Goal: Transaction & Acquisition: Obtain resource

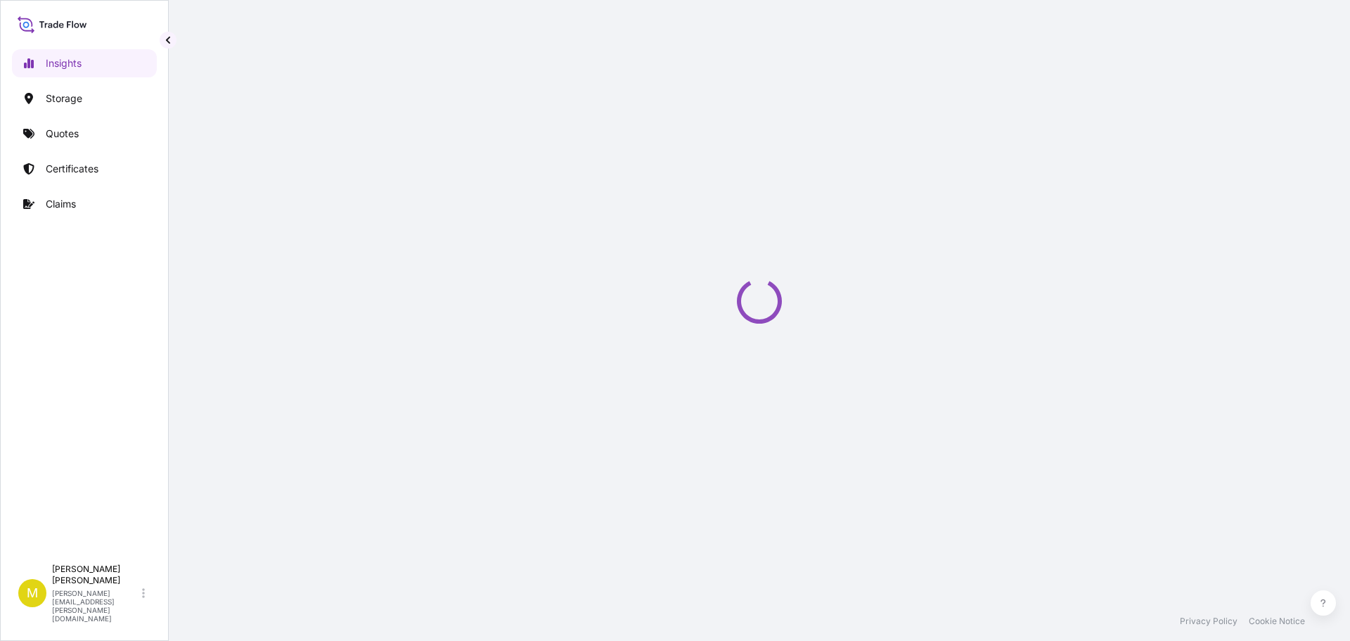
select select "2025"
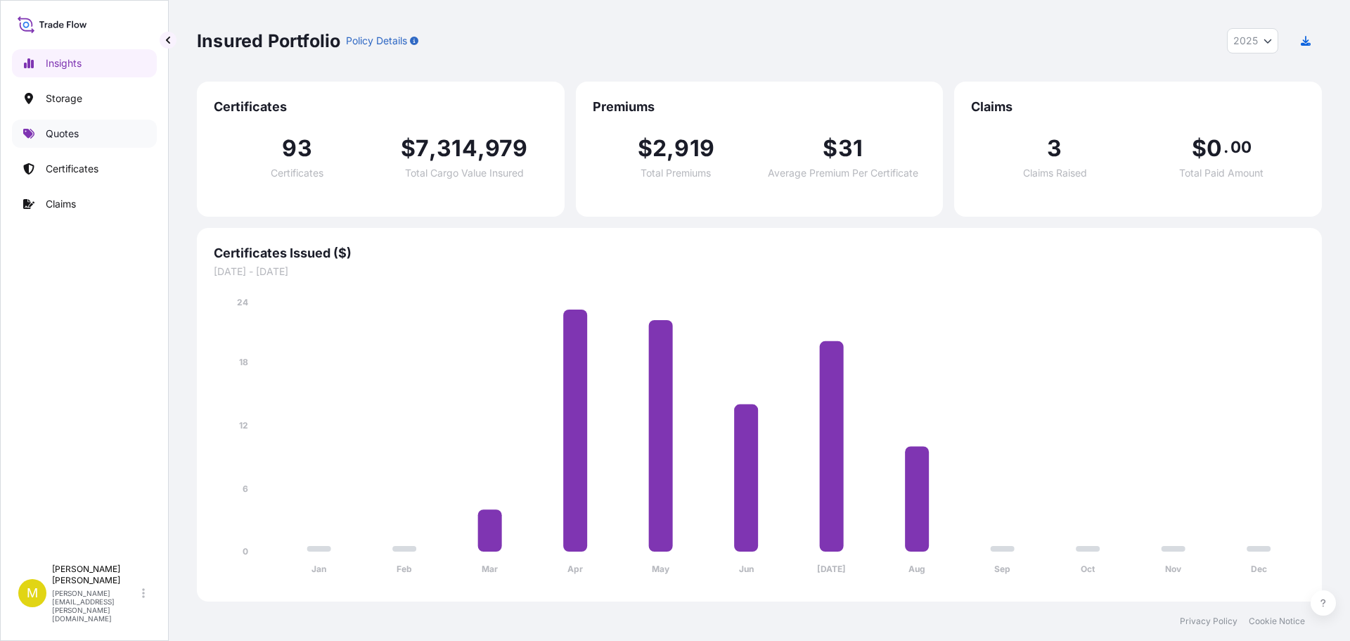
click at [31, 127] on link "Quotes" at bounding box center [84, 134] width 145 height 28
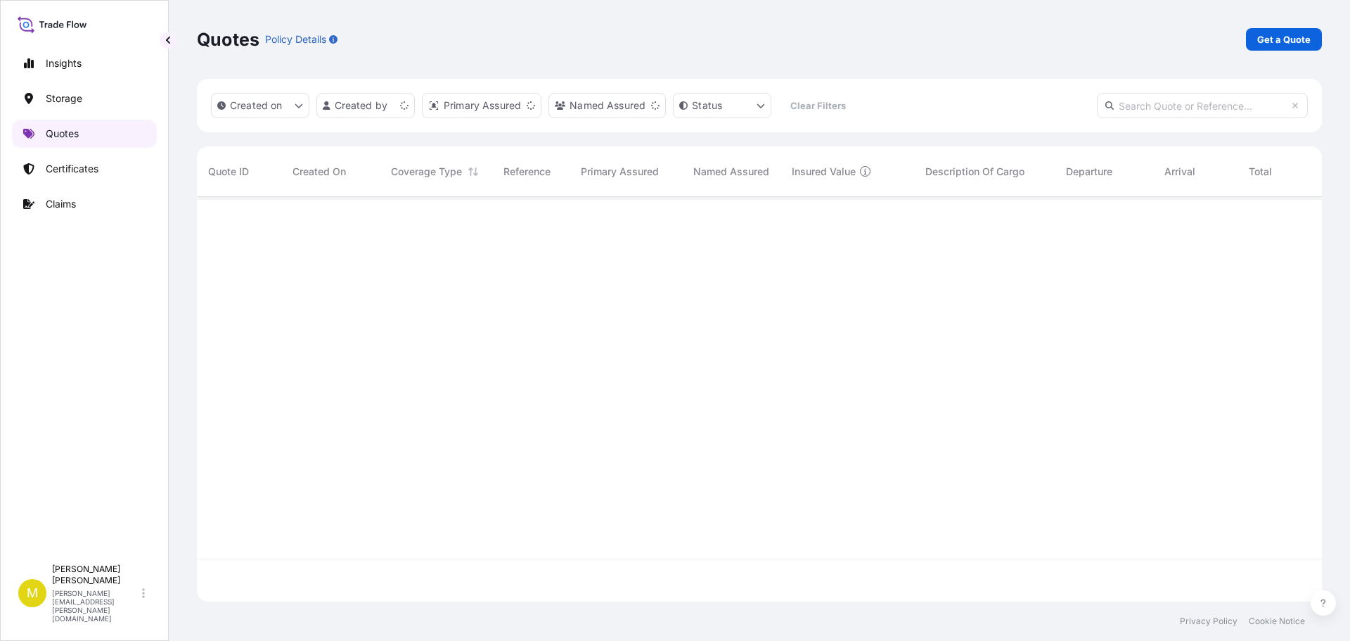
scroll to position [401, 1114]
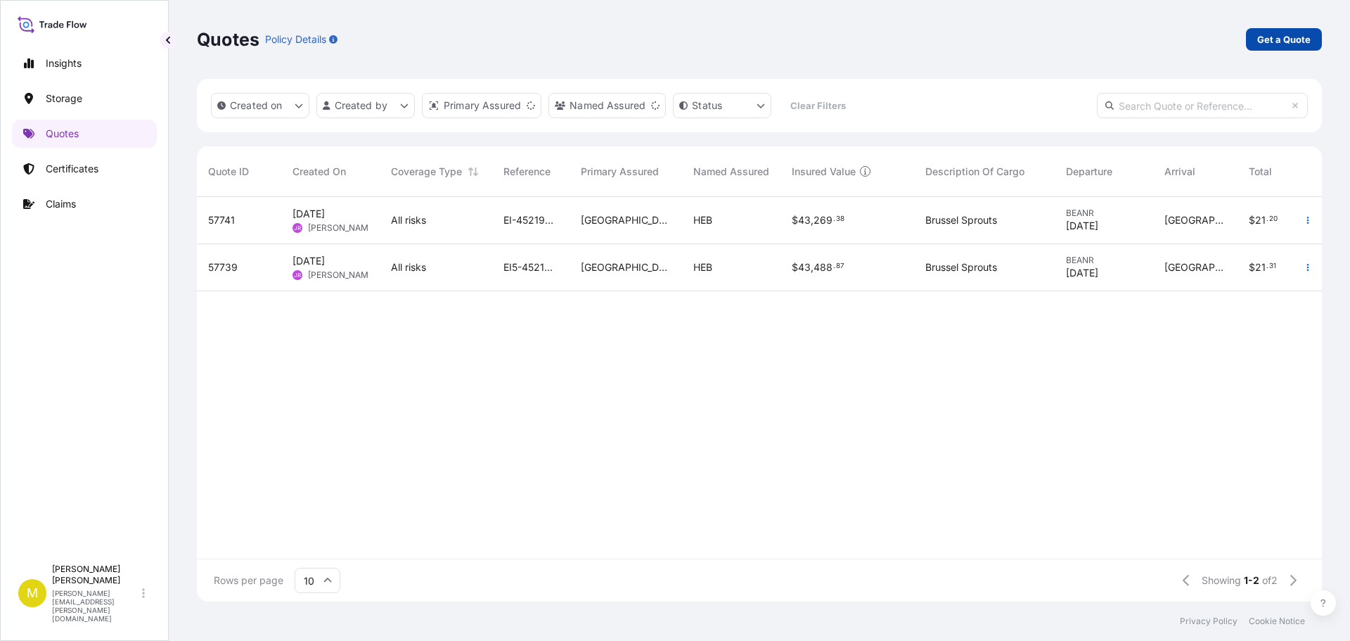
click at [1292, 43] on p "Get a Quote" at bounding box center [1283, 39] width 53 height 14
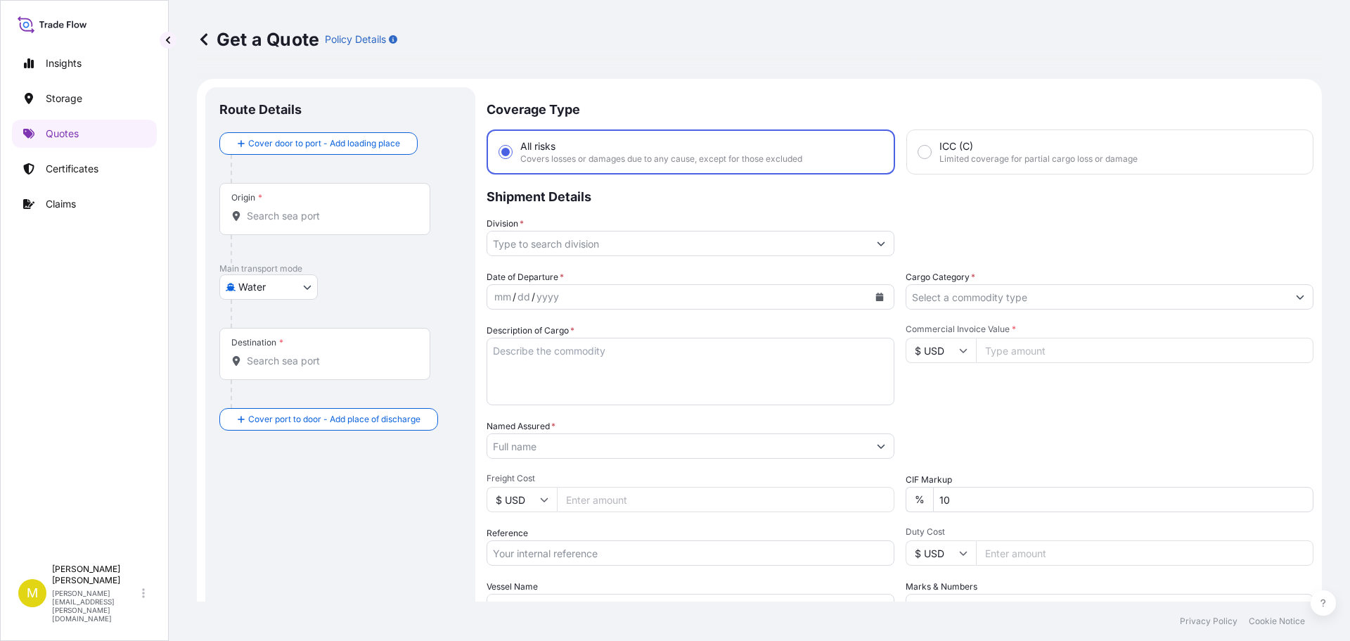
scroll to position [23, 0]
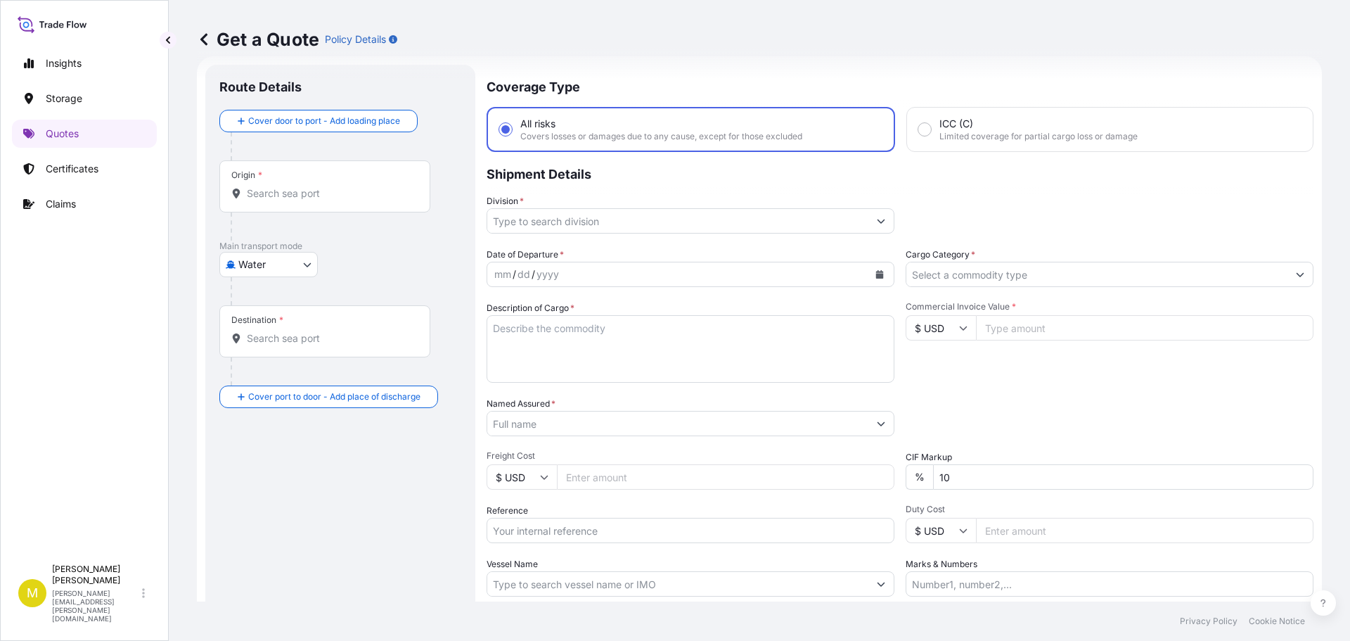
click at [271, 268] on body "Insights Storage Quotes Certificates Claims M Michele Humann michele.humann@bdp…" at bounding box center [675, 320] width 1350 height 641
click at [256, 353] on span "Inland" at bounding box center [260, 352] width 28 height 14
select select "Inland"
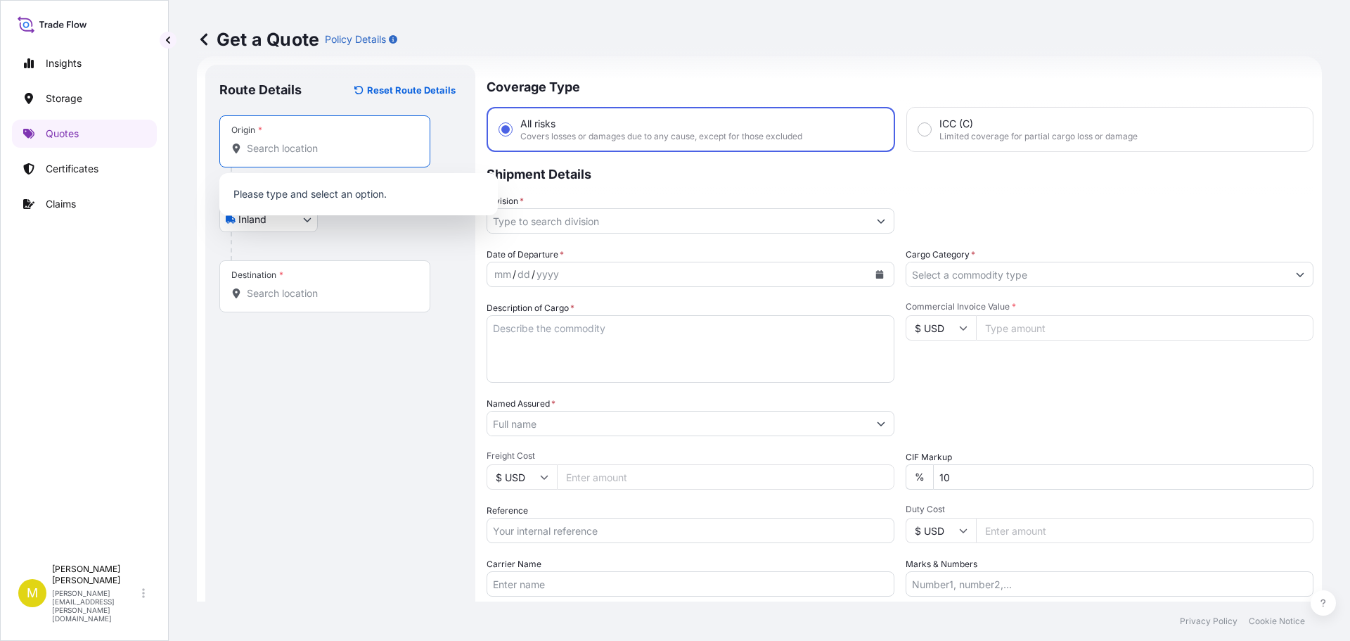
click at [276, 149] on input "Origin *" at bounding box center [330, 148] width 166 height 14
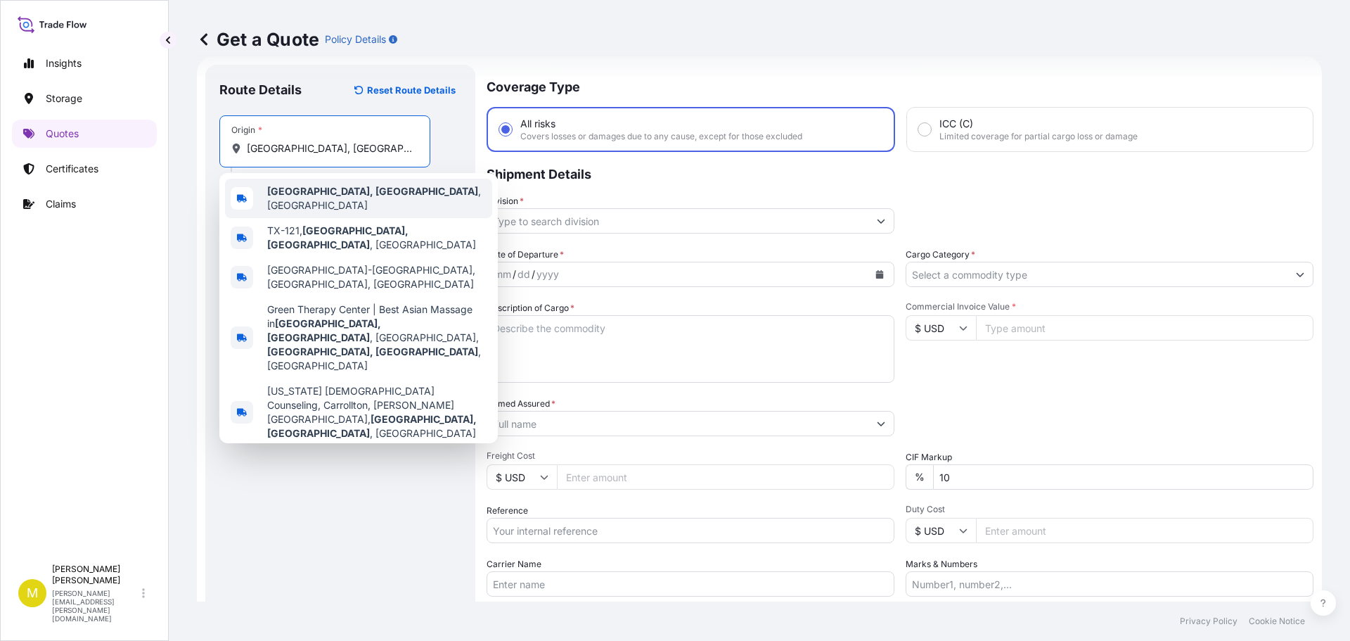
click at [329, 197] on b "Carrollton, TX" at bounding box center [372, 191] width 211 height 12
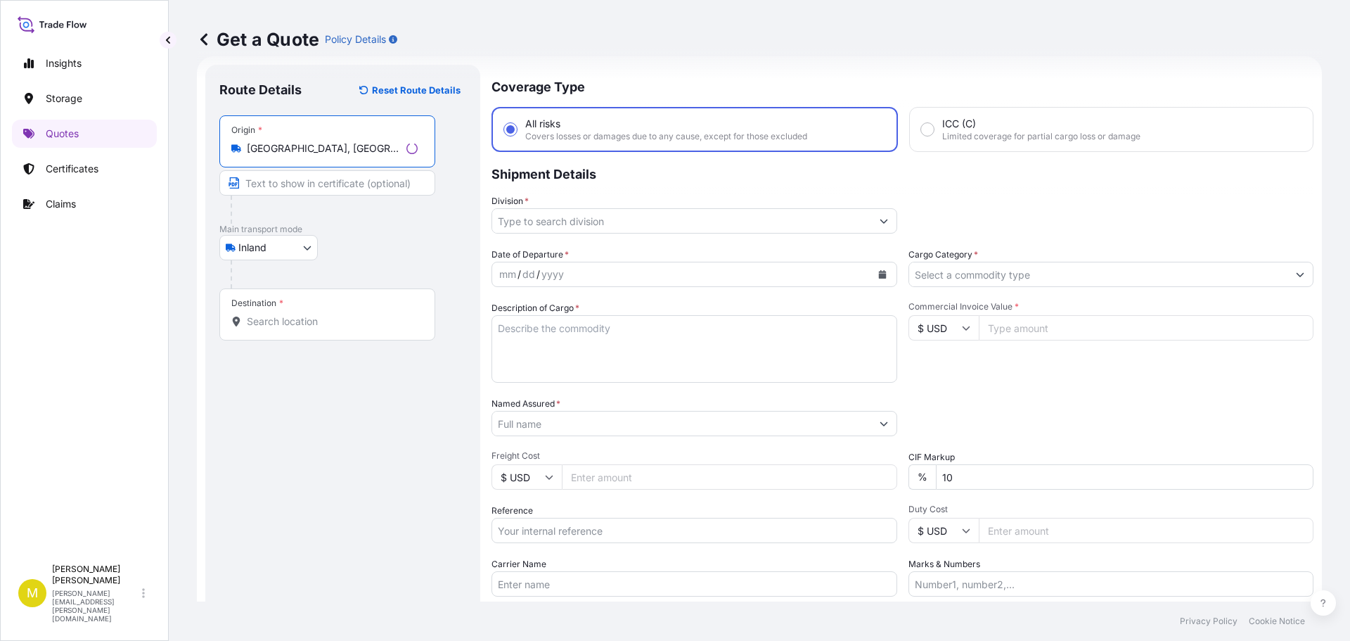
type input "Carrollton, TX, USA"
click at [276, 332] on div "Destination *" at bounding box center [327, 314] width 216 height 52
click at [276, 328] on input "Destination *" at bounding box center [332, 321] width 171 height 14
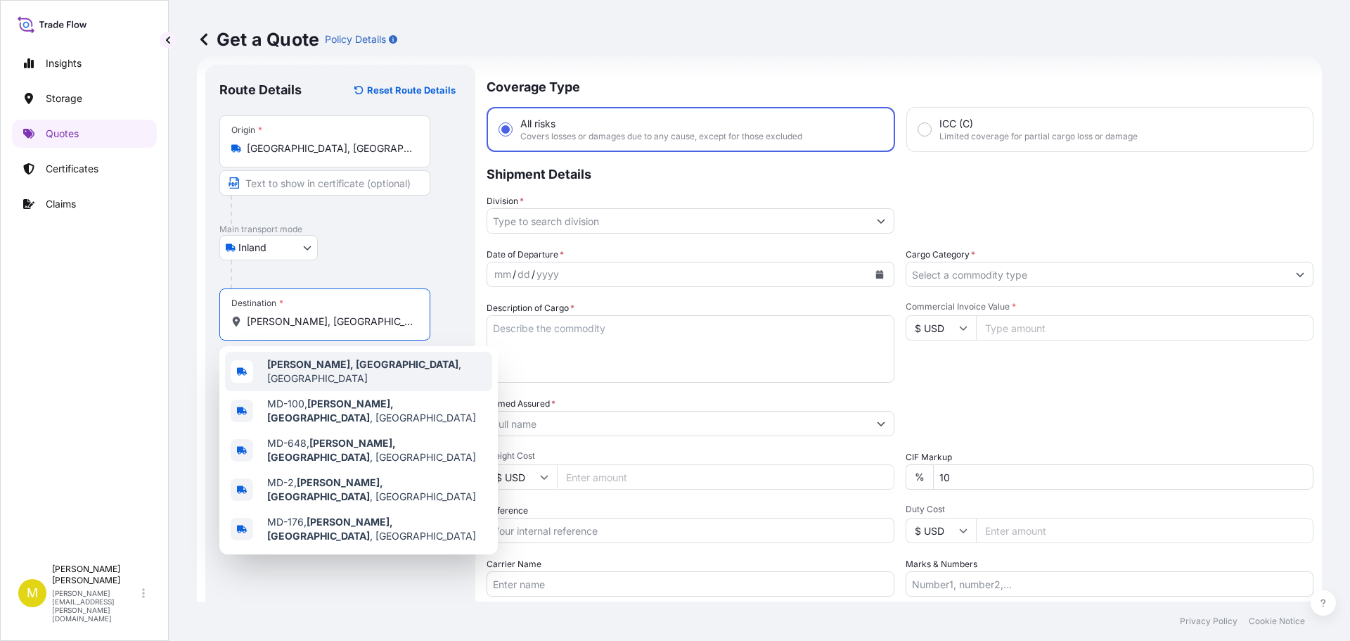
click at [320, 368] on b "Glen Burnie, MD" at bounding box center [362, 364] width 191 height 12
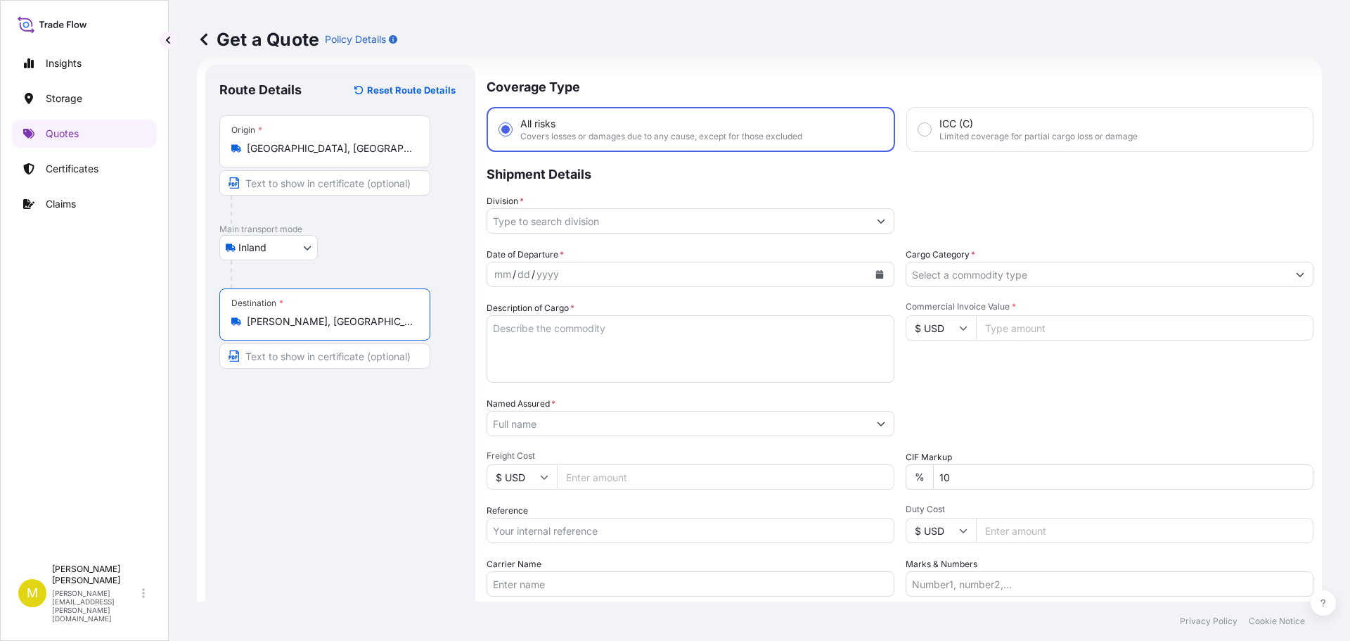
type input "Glen Burnie, MD, USA"
click at [626, 223] on input "Division *" at bounding box center [677, 220] width 381 height 25
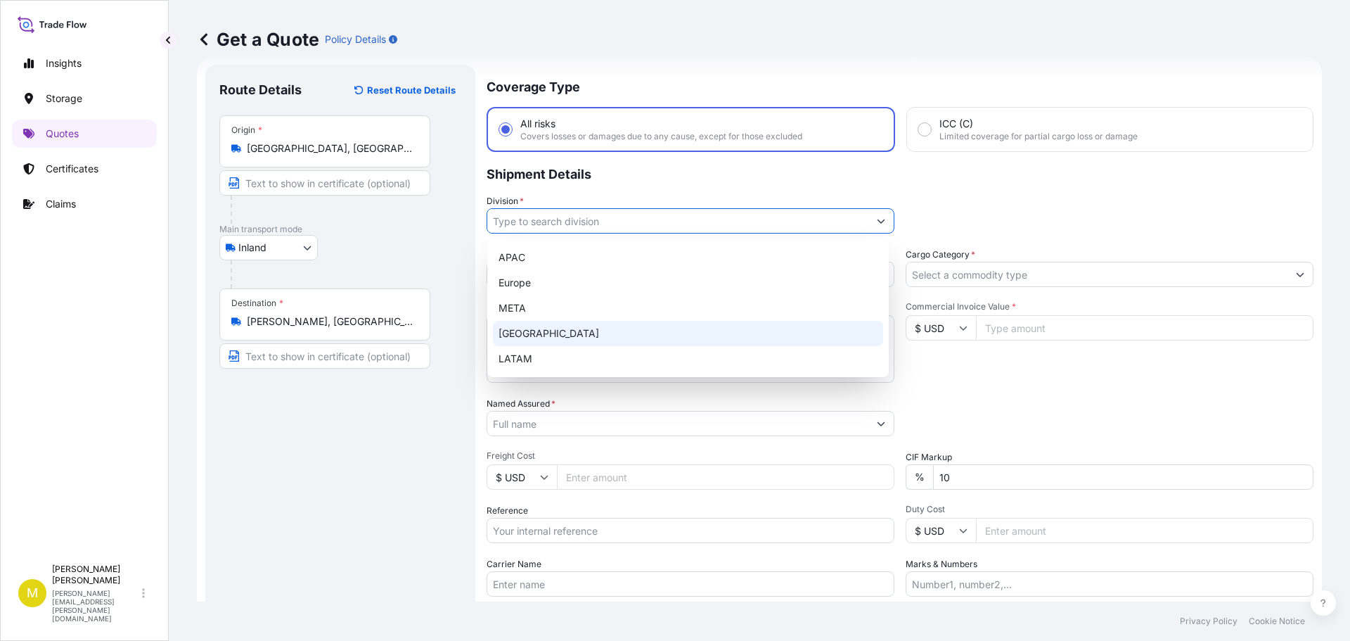
click at [539, 335] on div "North America" at bounding box center [688, 333] width 390 height 25
type input "North America"
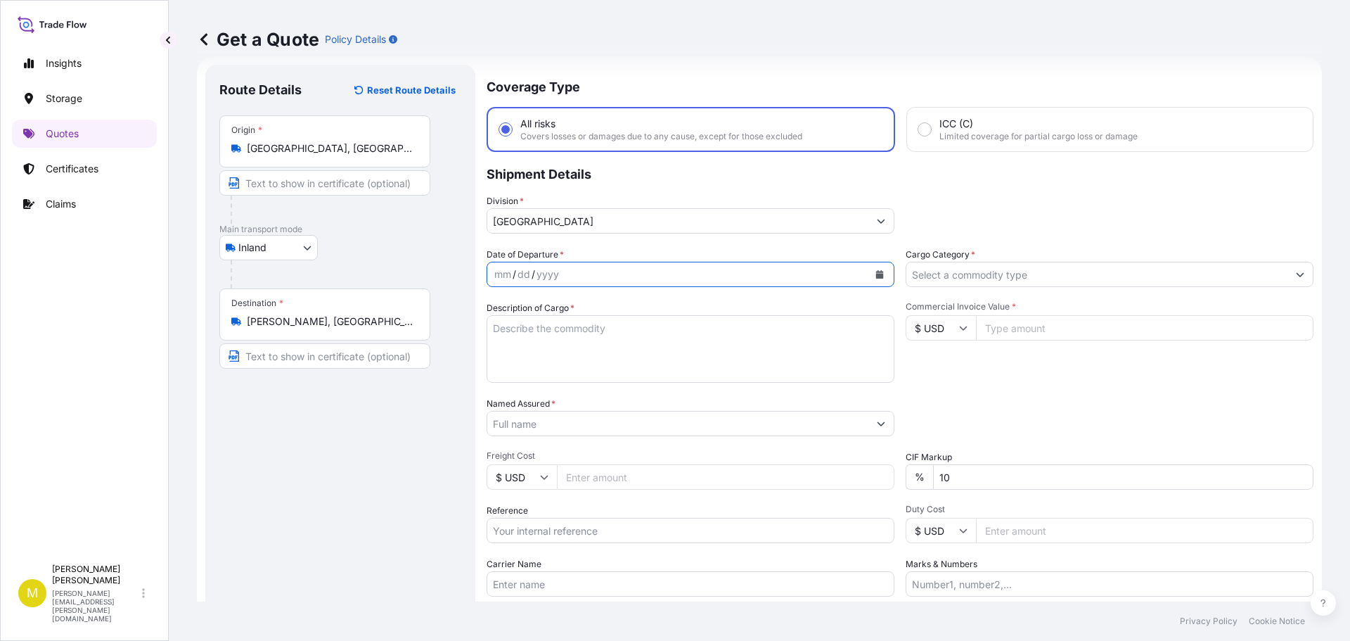
click at [876, 274] on icon "Calendar" at bounding box center [880, 274] width 8 height 8
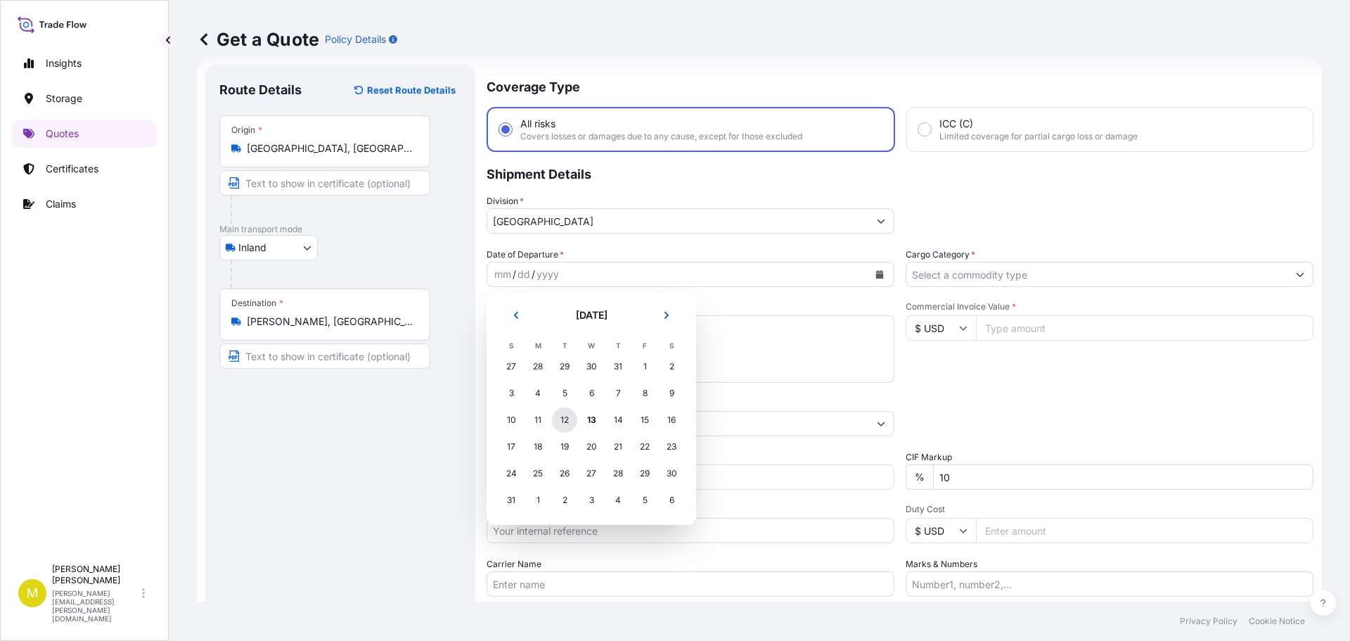
click at [563, 420] on div "12" at bounding box center [564, 419] width 25 height 25
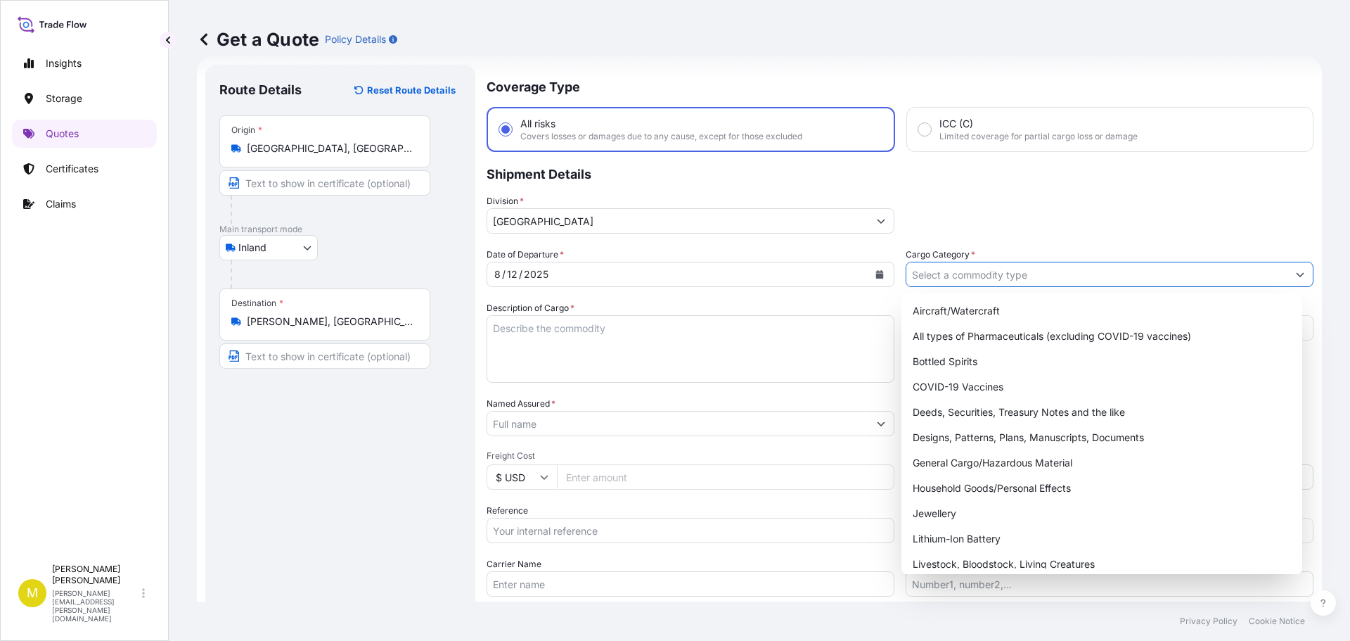
click at [972, 273] on input "Cargo Category *" at bounding box center [1096, 274] width 381 height 25
click at [984, 460] on div "General Cargo/Hazardous Material" at bounding box center [1102, 462] width 390 height 25
type input "General Cargo/Hazardous Material"
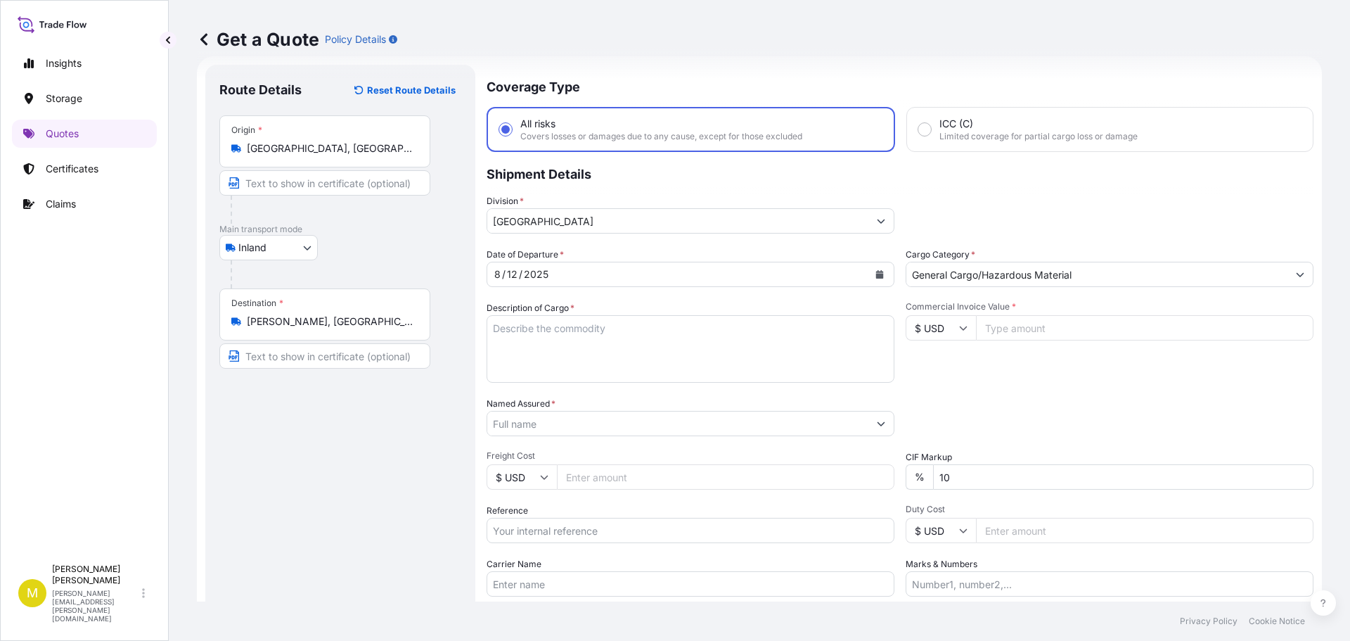
click at [997, 328] on input "Commercial Invoice Value *" at bounding box center [1145, 327] width 338 height 25
type input "10100.00"
click at [709, 427] on input "Named Assured *" at bounding box center [677, 423] width 381 height 25
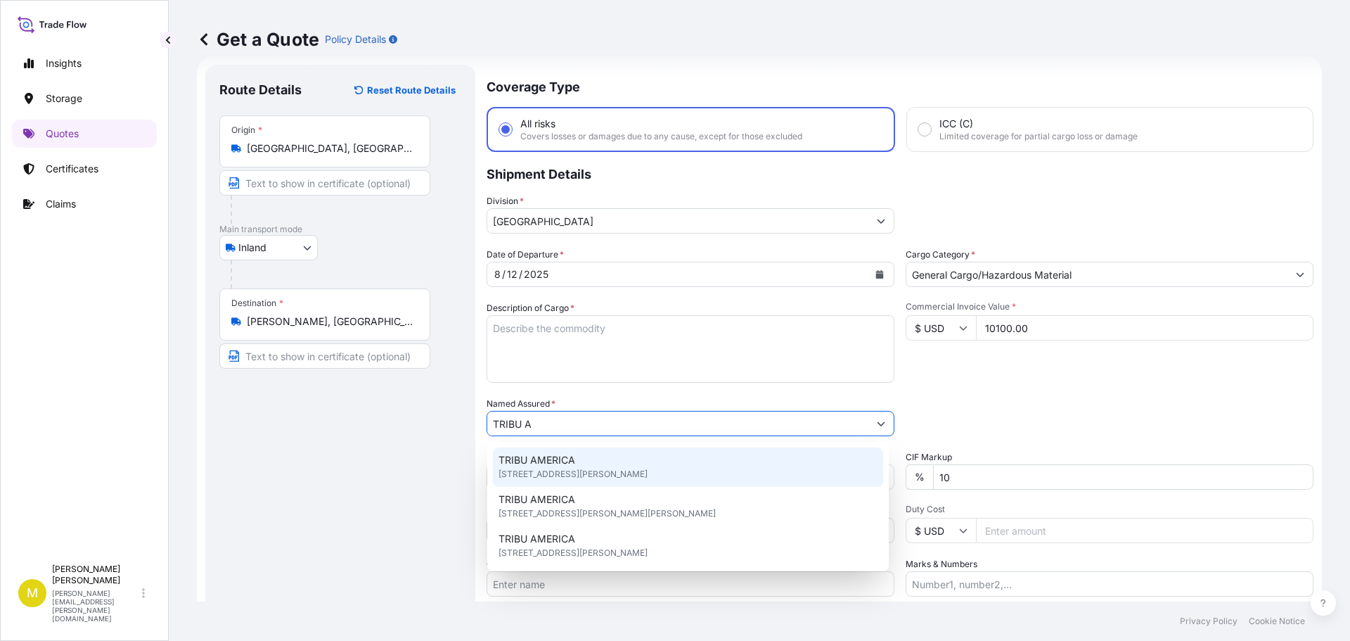
click at [530, 463] on span "TRIBU AMERICA" at bounding box center [537, 460] width 77 height 14
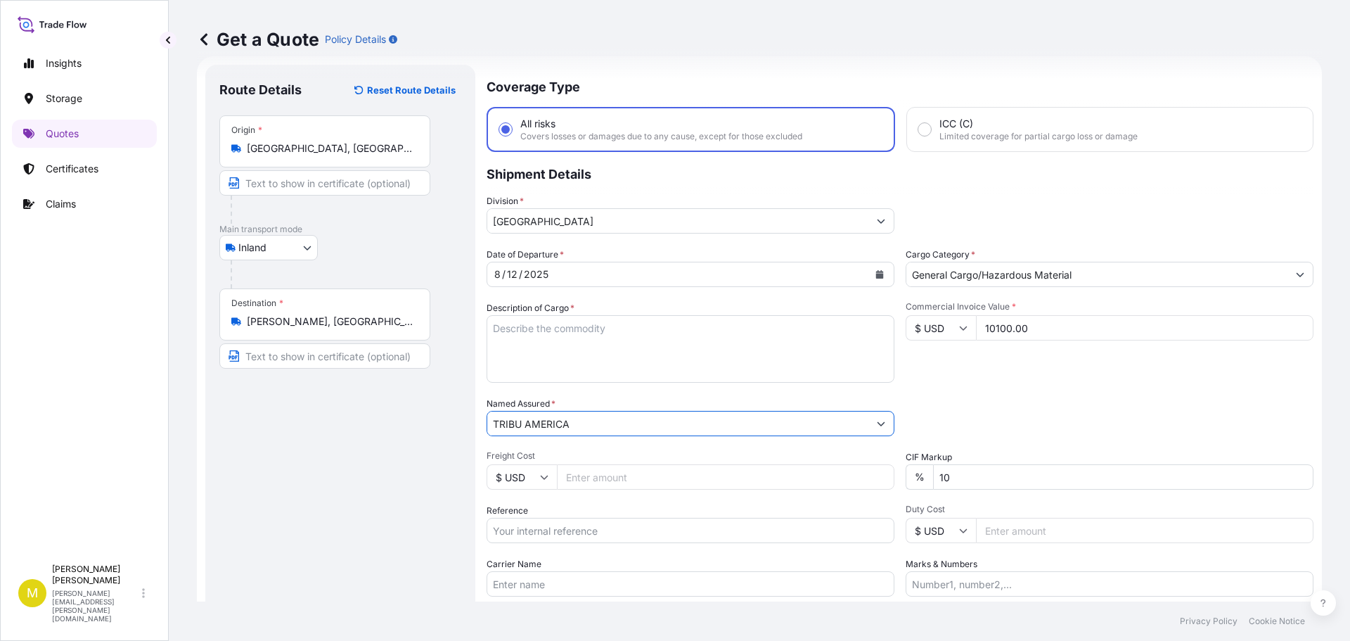
scroll to position [93, 0]
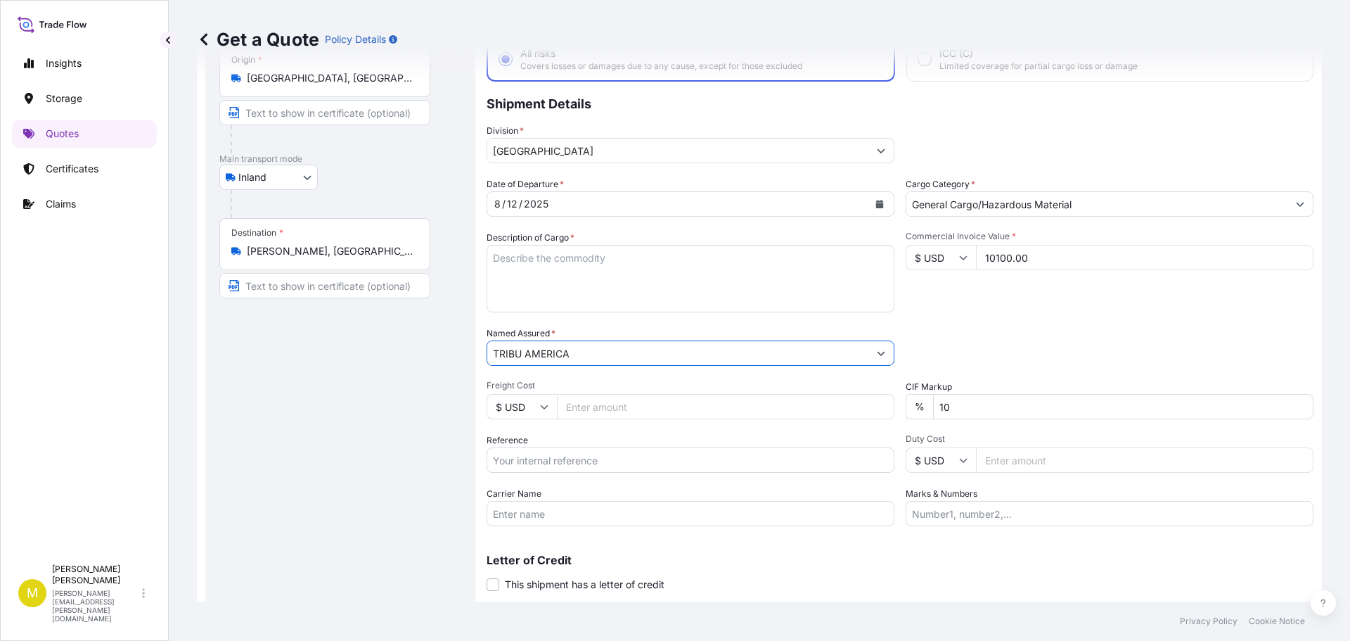
type input "TRIBU AMERICA"
click at [577, 397] on input "Freight Cost" at bounding box center [726, 406] width 338 height 25
type input "1430.23"
click at [550, 459] on input "Reference" at bounding box center [691, 459] width 408 height 25
type input "US91620860030"
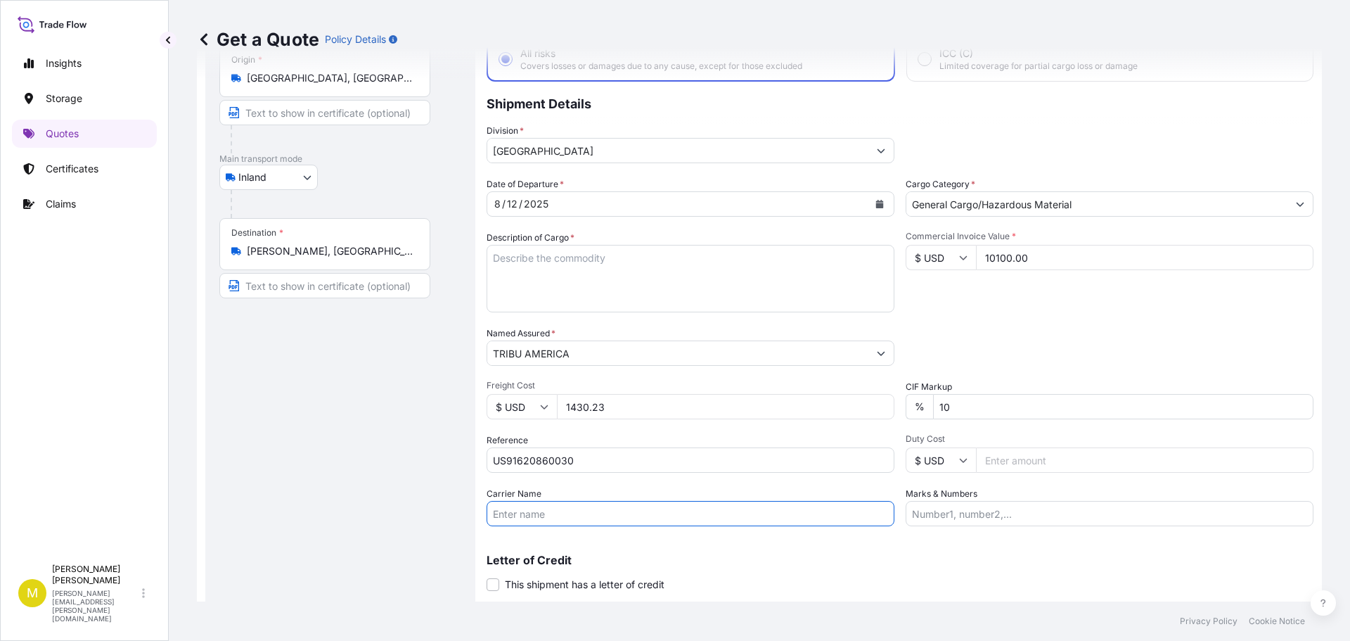
click at [525, 513] on input "Carrier Name" at bounding box center [691, 513] width 408 height 25
click at [598, 513] on input "DAYLIGHT - PRO# 157893595" at bounding box center [691, 513] width 408 height 25
type input "DAYLIGHT - PRO# 161625983"
click at [698, 290] on textarea "Description of Cargo *" at bounding box center [691, 279] width 408 height 68
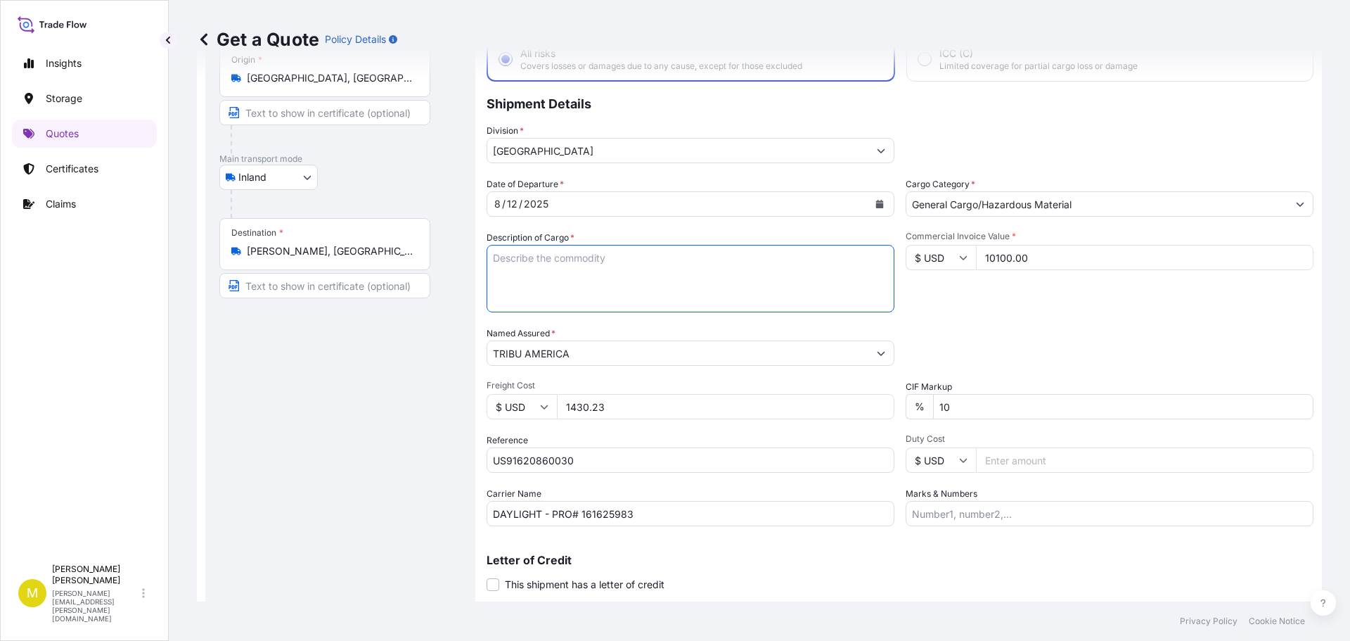
paste textarea "1 SKID @ 642 LBS, 7 BOXES & 1 GAYLOARD @ 186 LBS, FURNITURE"
click at [495, 260] on textarea "1 SKID @ 642 LBS, 7 BOXES & 1 GAYLOARD @ 186 LBS, FURNITURE" at bounding box center [691, 279] width 408 height 68
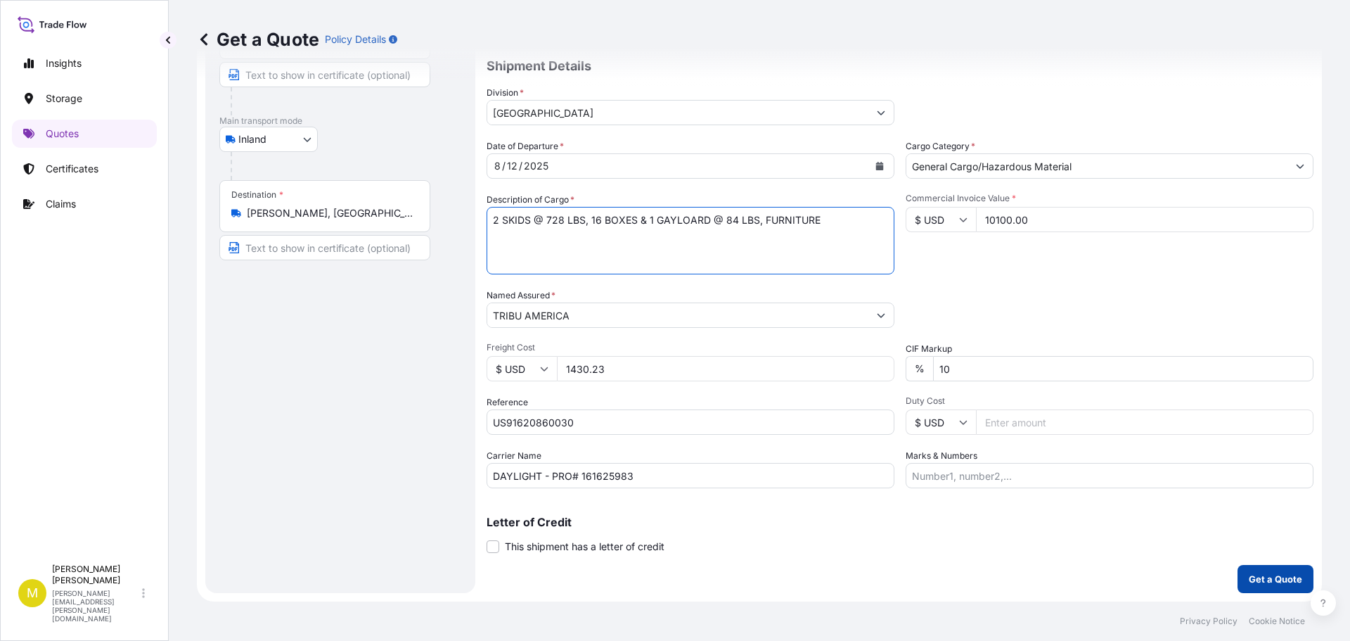
type textarea "2 SKIDS @ 728 LBS, 16 BOXES & 1 GAYLOARD @ 84 LBS, FURNITURE"
click at [1249, 579] on p "Get a Quote" at bounding box center [1275, 579] width 53 height 14
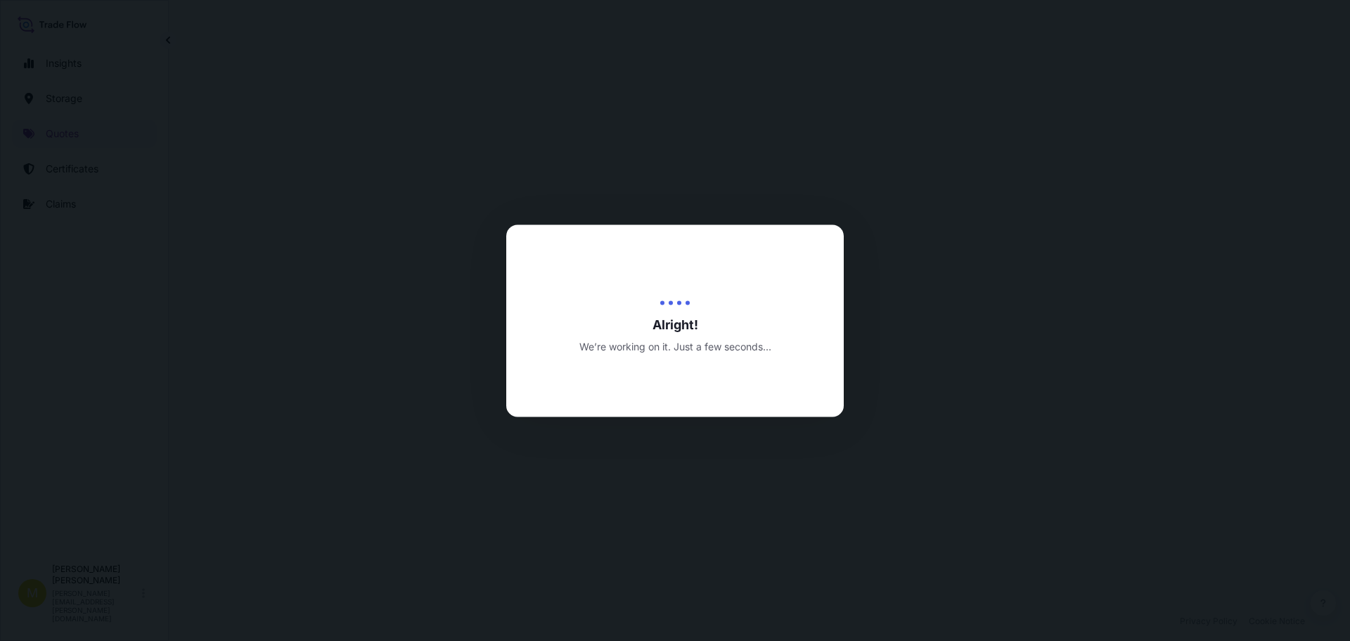
select select "Inland"
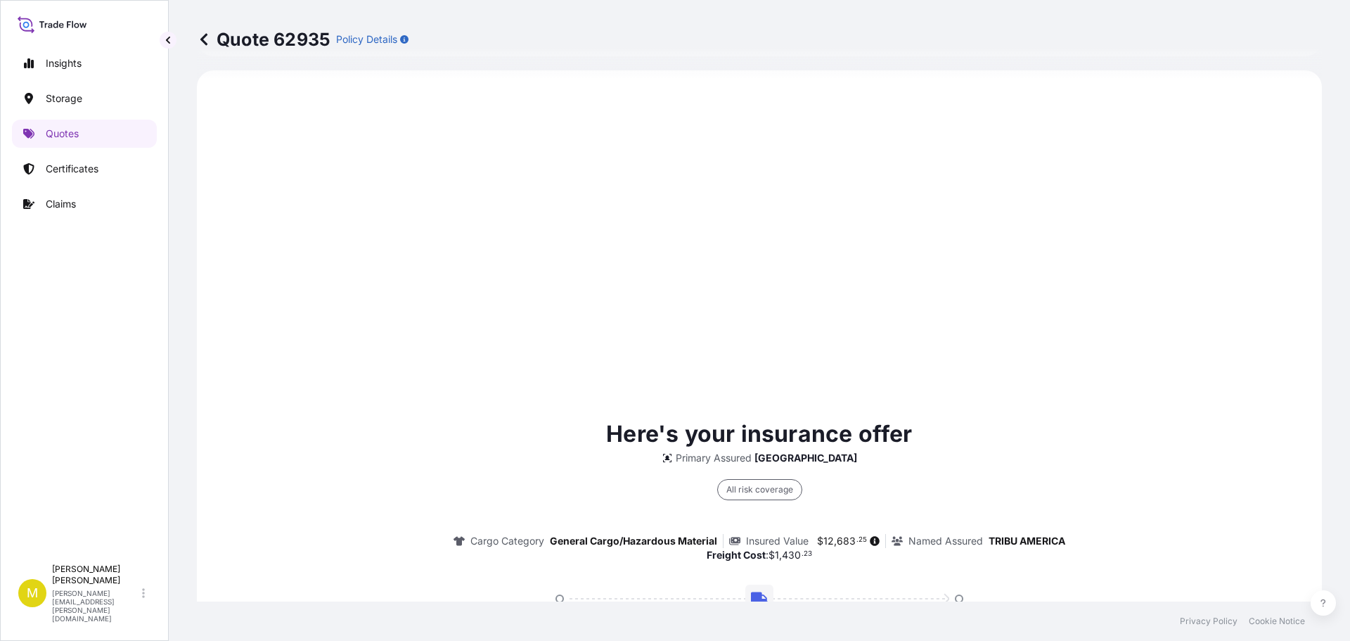
scroll to position [957, 0]
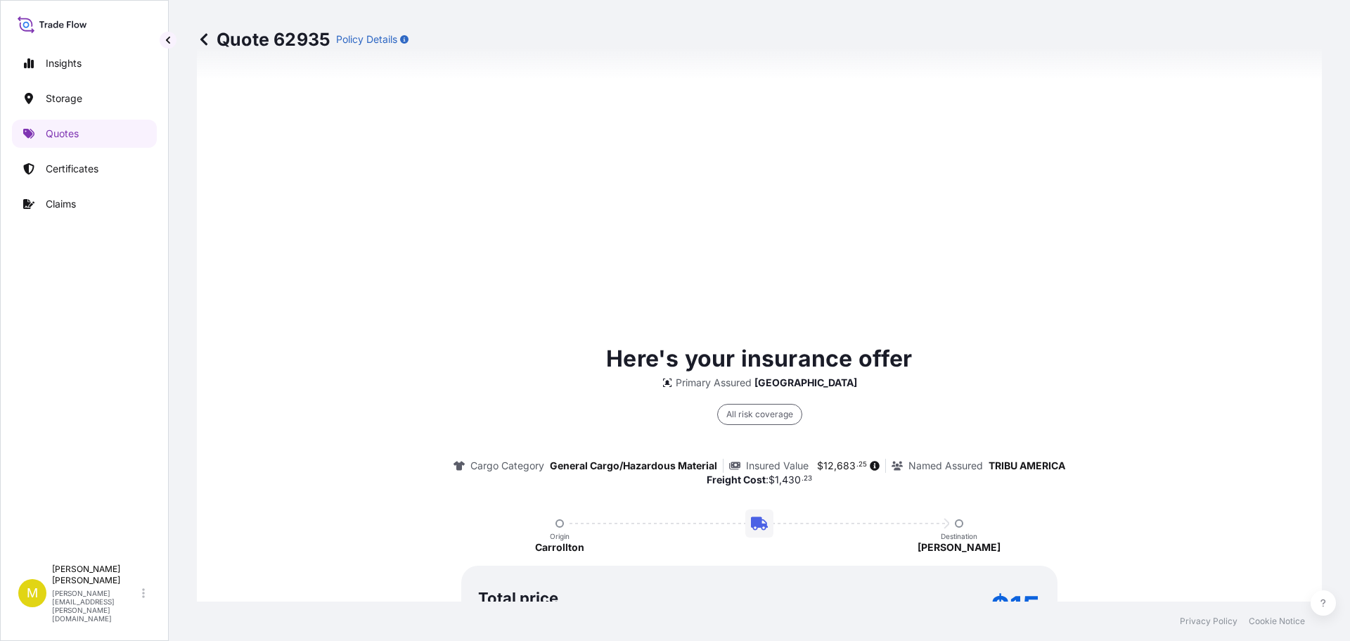
type input "1910 N Josey Ln, Carrollton, TX 75006, USA"
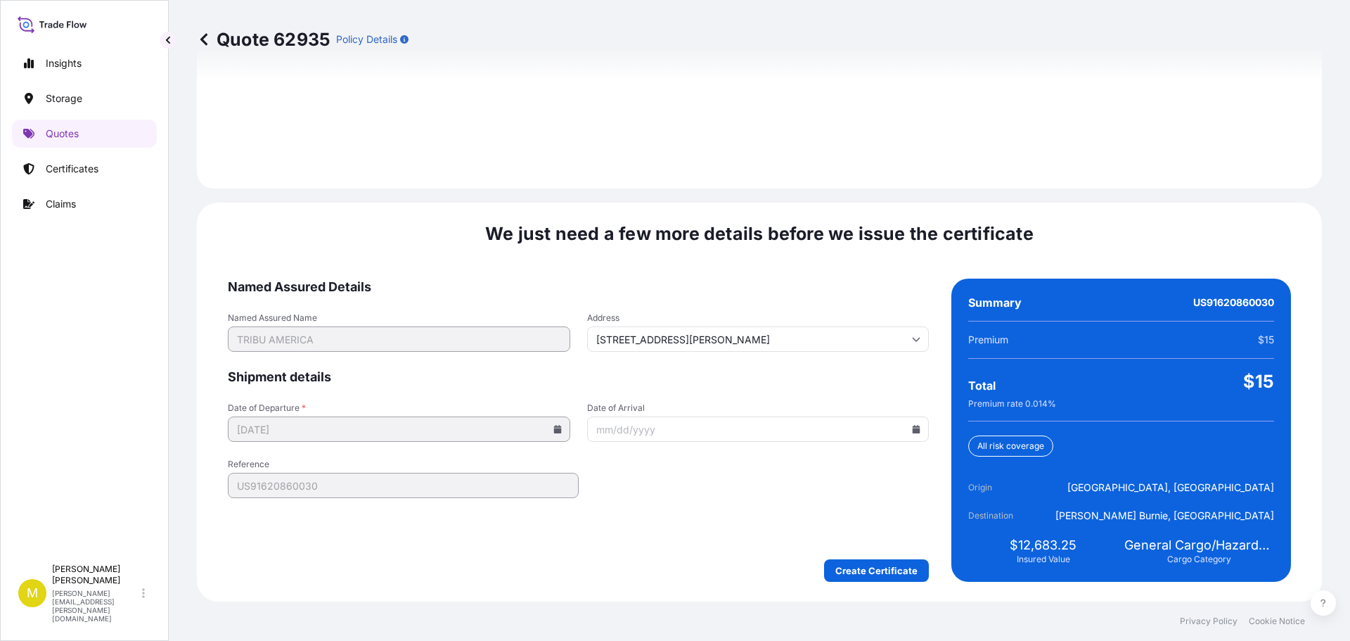
click at [912, 428] on icon at bounding box center [916, 429] width 8 height 8
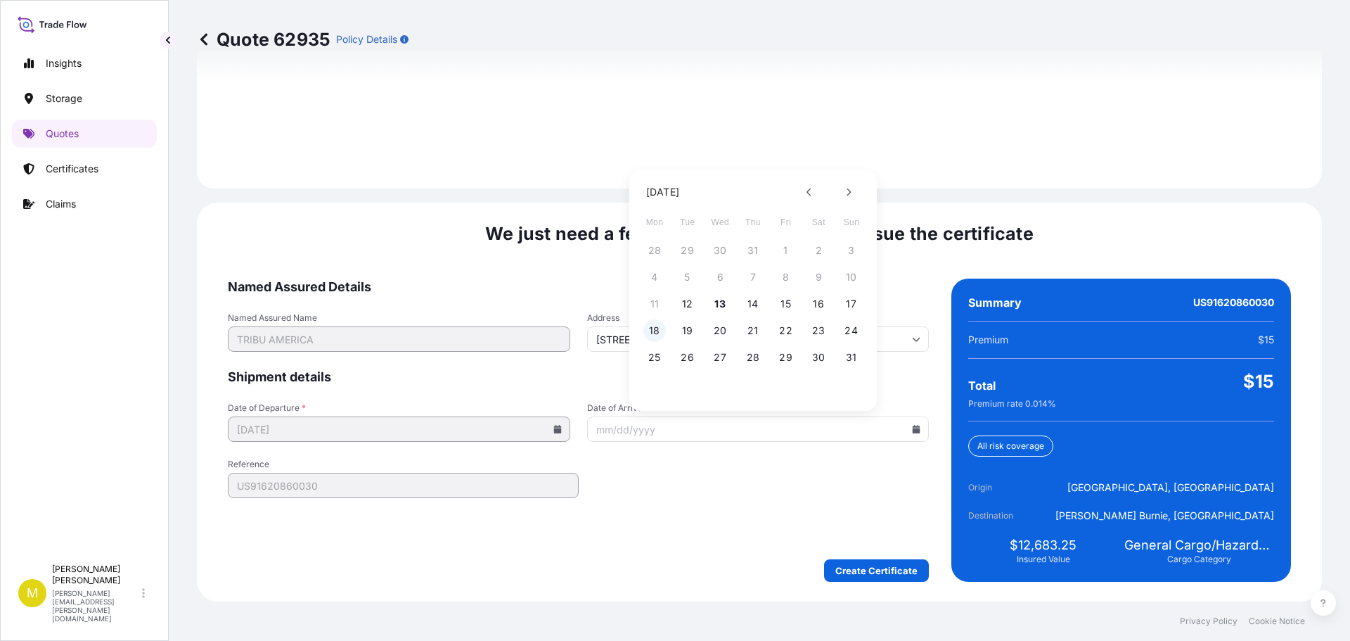
click at [650, 330] on button "18" at bounding box center [654, 330] width 23 height 23
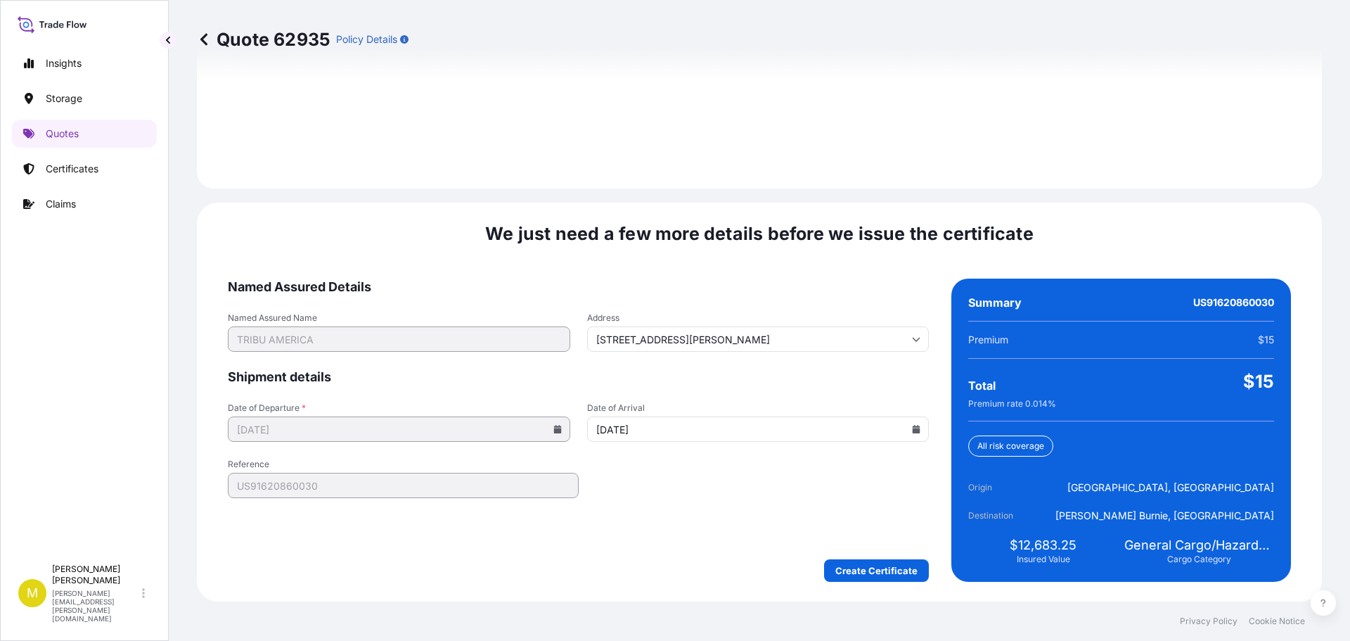
type input "08/18/2025"
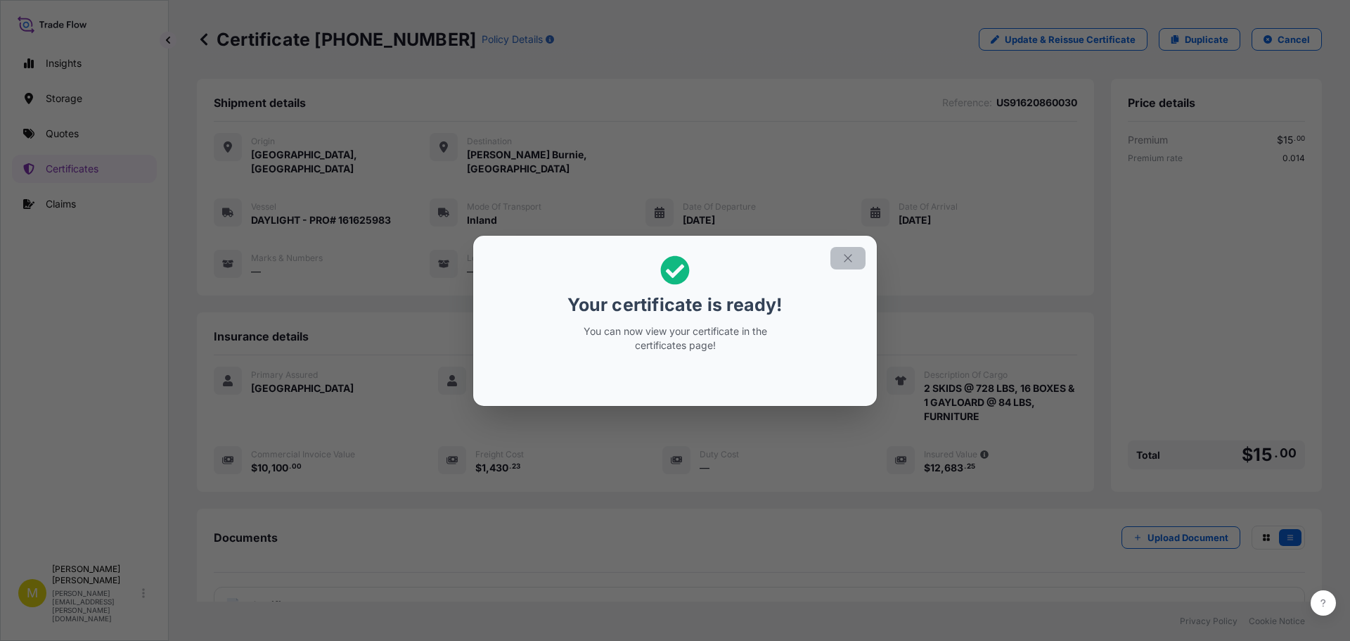
click at [847, 261] on icon "button" at bounding box center [848, 258] width 13 height 13
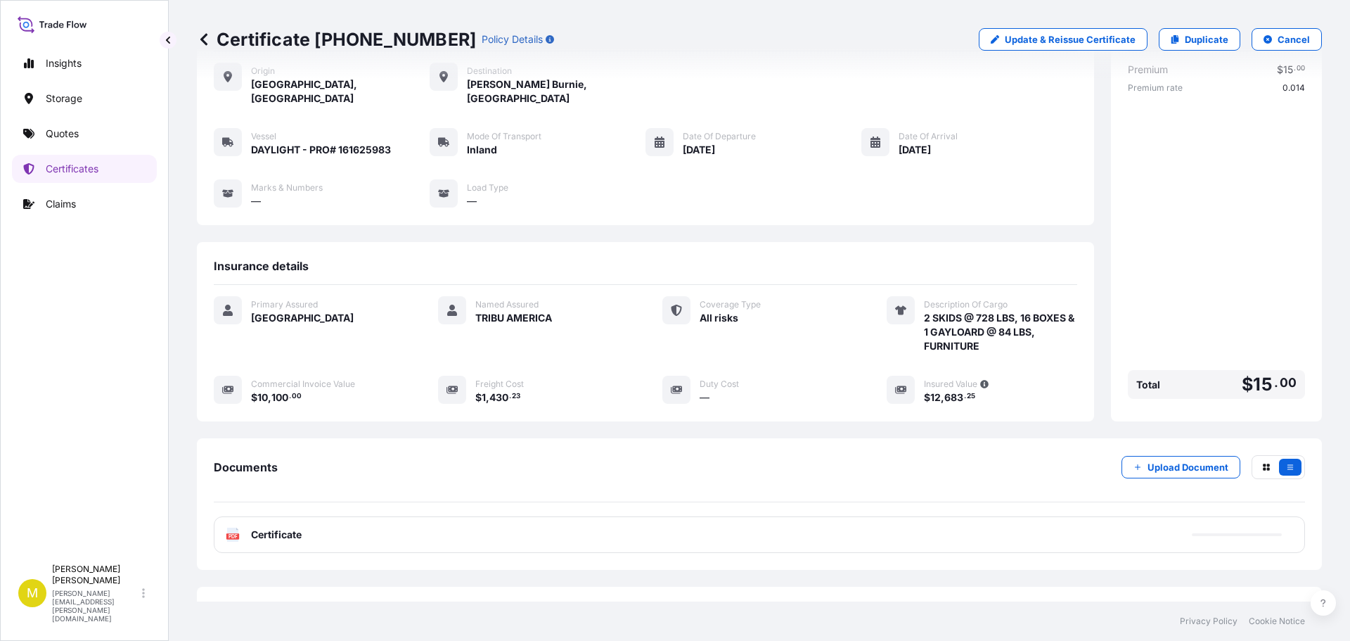
scroll to position [113, 0]
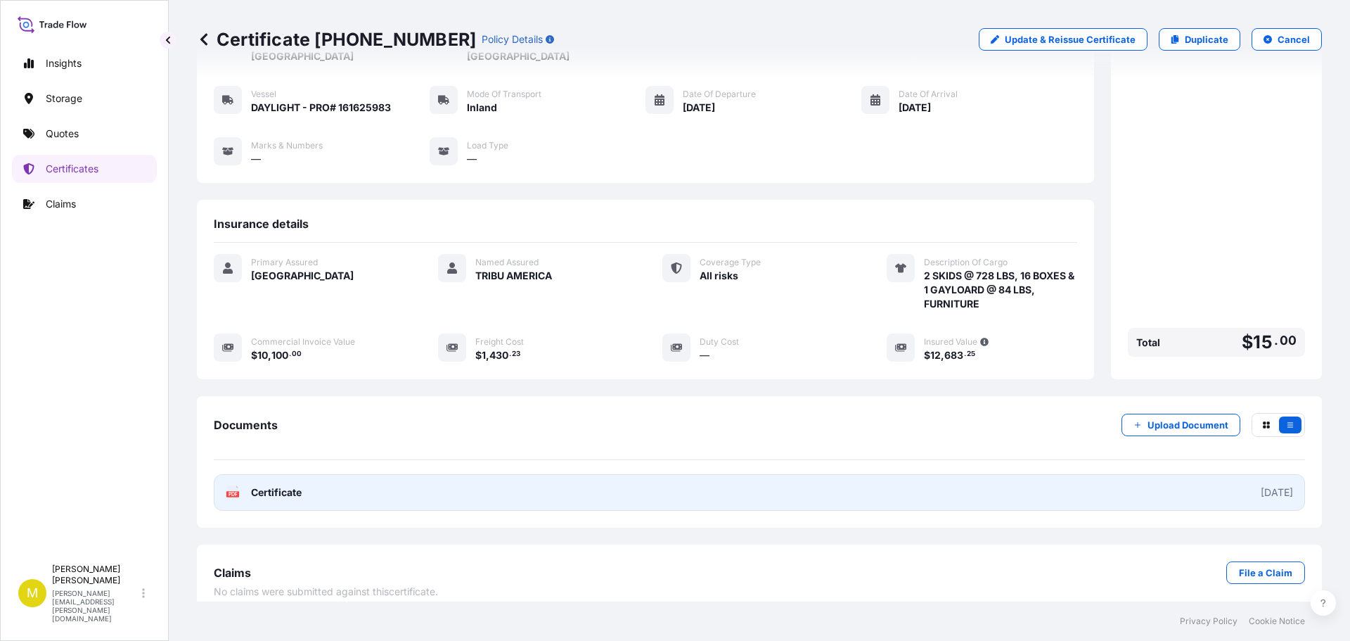
click at [269, 485] on span "Certificate" at bounding box center [276, 492] width 51 height 14
